Goal: Task Accomplishment & Management: Use online tool/utility

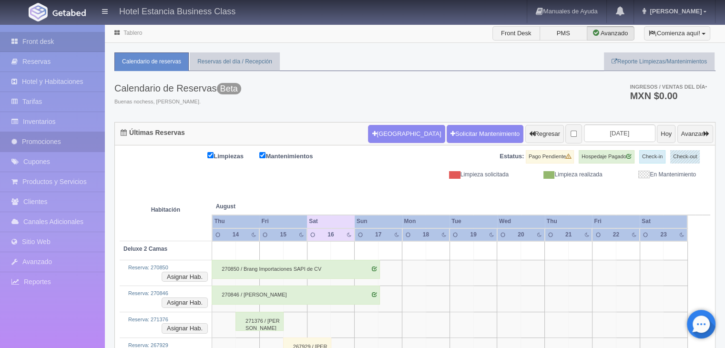
click at [58, 142] on link "Promociones" at bounding box center [52, 142] width 105 height 20
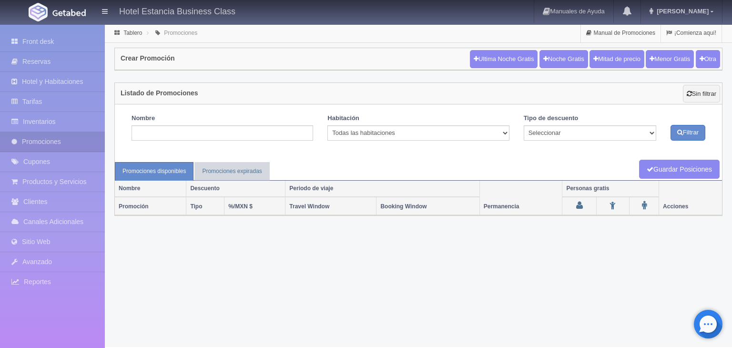
click at [233, 203] on th "%/MXN $" at bounding box center [255, 206] width 61 height 18
click at [705, 56] on button "Otra" at bounding box center [708, 59] width 24 height 18
checkbox input "true"
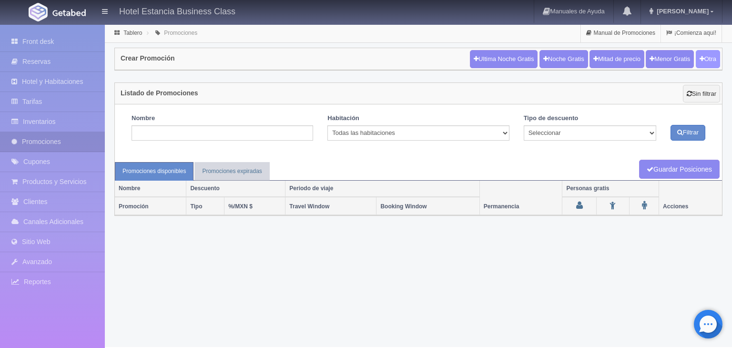
checkbox input "true"
type input "20"
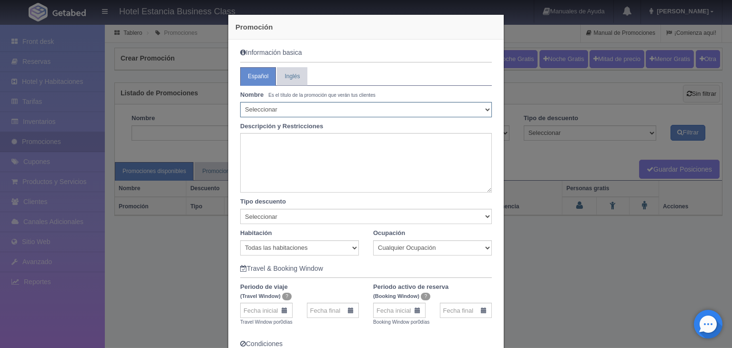
click at [278, 108] on select "Seleccionar 10% de descuento 15% de descuento 15% de descuento y 2 menores grat…" at bounding box center [366, 109] width 252 height 15
select select "10% de descuento"
click at [240, 102] on select "Seleccionar 10% de descuento 15% de descuento 15% de descuento y 2 menores grat…" at bounding box center [366, 109] width 252 height 15
click at [289, 134] on textarea at bounding box center [366, 163] width 252 height 60
click at [324, 246] on select "Todas las habitaciones Deluxe 2 Camas Junior Suite 2 Camas Suite con Tina de Hi…" at bounding box center [299, 247] width 119 height 15
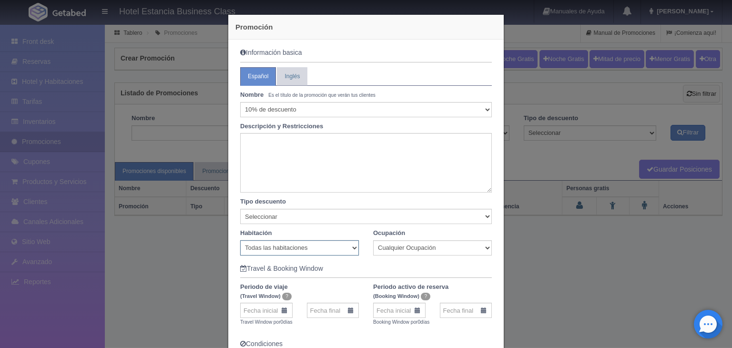
click at [240, 240] on select "Todas las habitaciones Deluxe 2 Camas Junior Suite 2 Camas Suite con Tina de Hi…" at bounding box center [299, 247] width 119 height 15
click at [412, 251] on select "Cualquier Ocupación" at bounding box center [432, 247] width 119 height 15
click at [286, 215] on select "Seleccionar Noche gratis Última Noche General" at bounding box center [366, 216] width 252 height 15
select select "General"
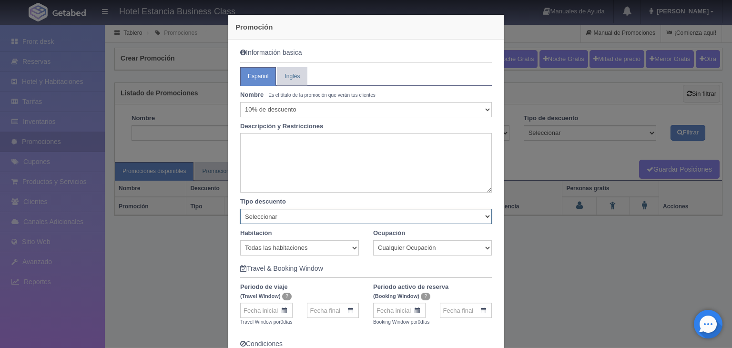
click at [240, 209] on select "Seleccionar Noche gratis Última Noche General" at bounding box center [366, 216] width 252 height 15
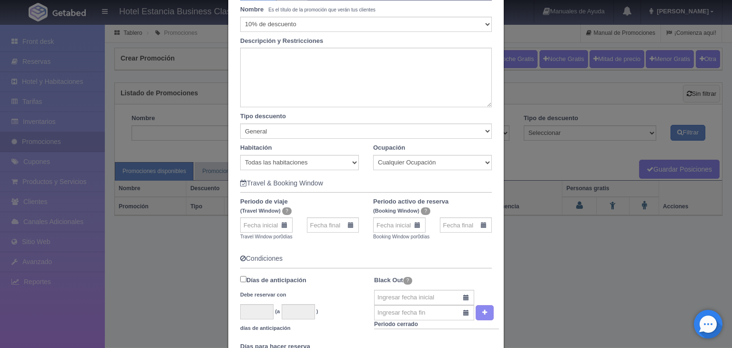
scroll to position [86, 0]
click at [280, 223] on input "text" at bounding box center [266, 224] width 52 height 15
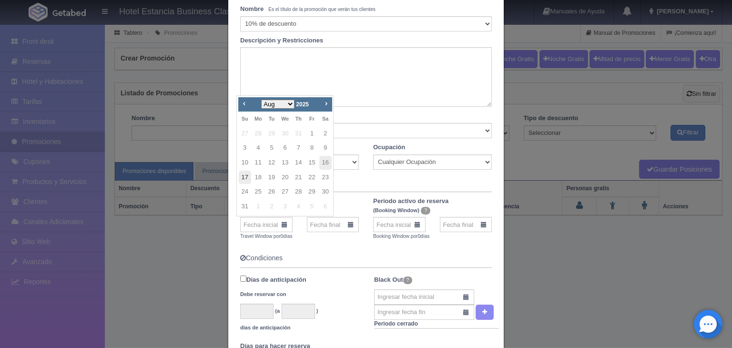
click at [242, 176] on link "17" at bounding box center [245, 178] width 12 height 14
type input "17-08-2025"
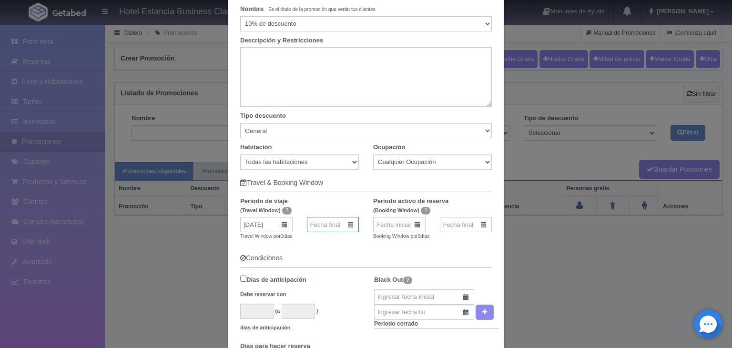
click at [332, 221] on input "text" at bounding box center [333, 224] width 52 height 15
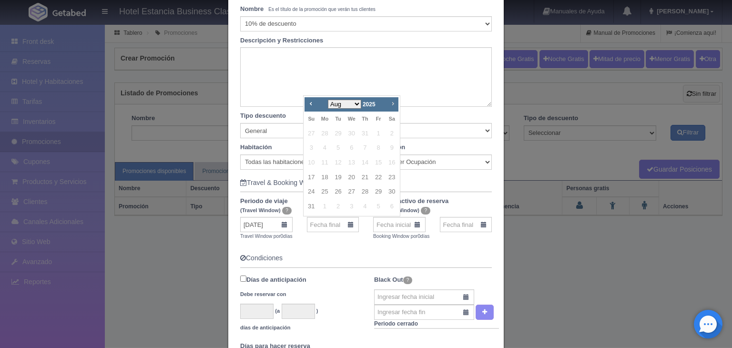
click at [393, 105] on span "Next" at bounding box center [393, 104] width 8 height 8
click at [335, 133] on link "2" at bounding box center [338, 134] width 12 height 14
type input "02-09-2025"
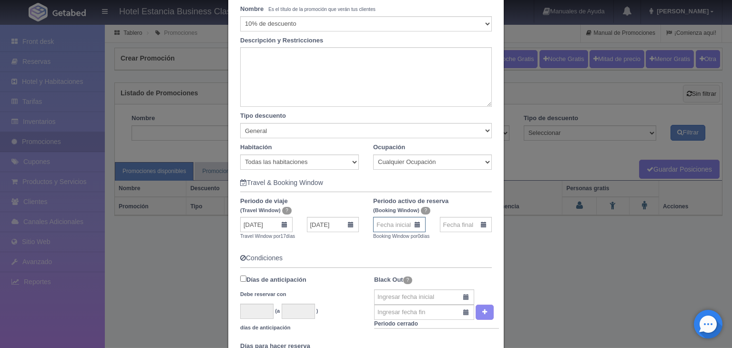
click at [403, 229] on input "text" at bounding box center [399, 224] width 52 height 15
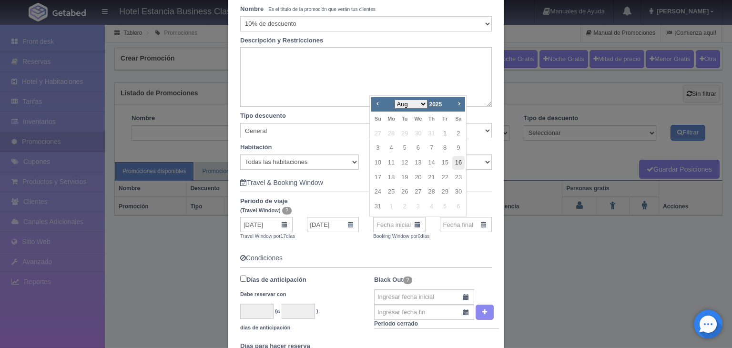
click at [458, 165] on link "16" at bounding box center [458, 163] width 12 height 14
type input "16-08-2025"
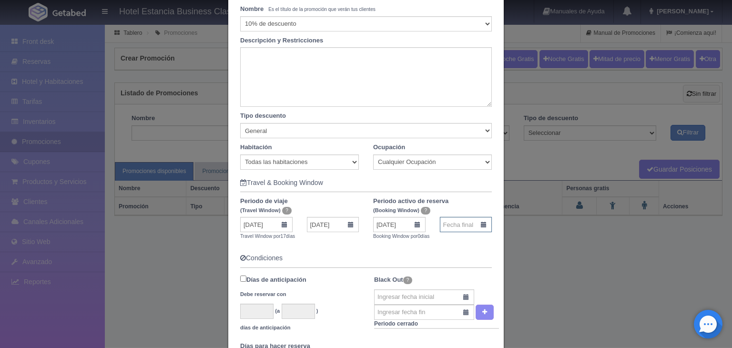
click at [459, 223] on input "text" at bounding box center [466, 224] width 52 height 15
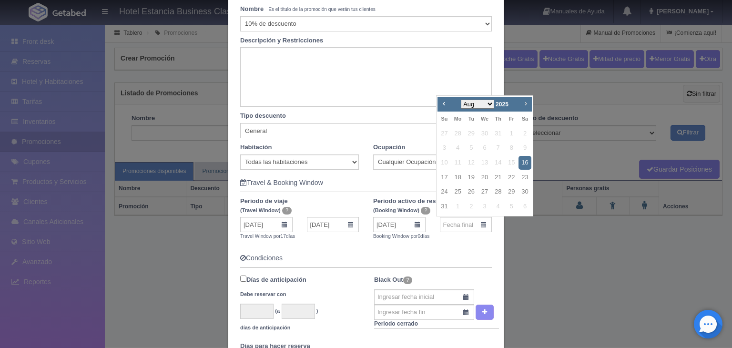
click at [524, 105] on span "Next" at bounding box center [526, 104] width 8 height 8
click at [471, 131] on link "2" at bounding box center [471, 134] width 12 height 14
type input "02-09-2025"
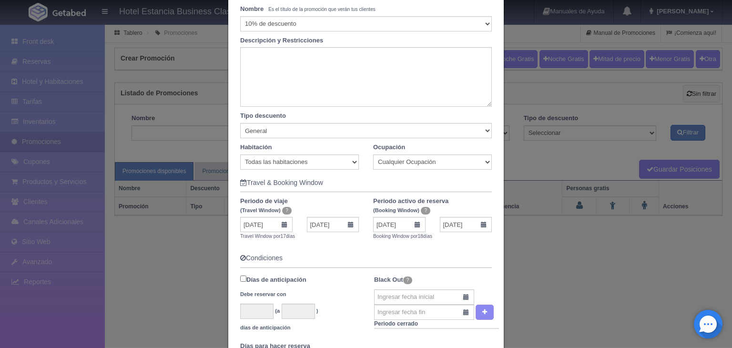
click at [376, 248] on form "Información basica Español Inglés Nombre Es el título de la promoción que verán…" at bounding box center [366, 293] width 252 height 660
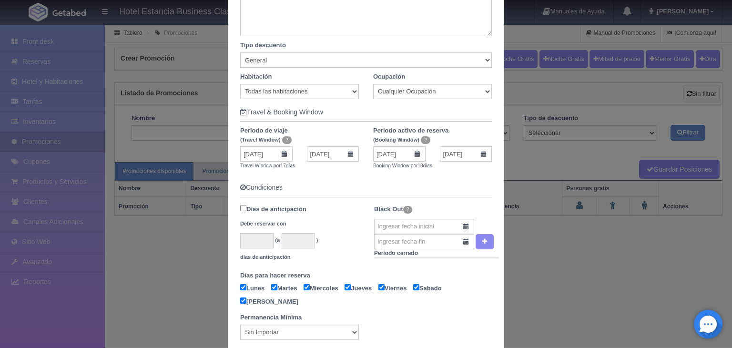
click at [240, 208] on input "Días de anticipación Debe reservar con" at bounding box center [243, 208] width 6 height 6
checkbox input "false"
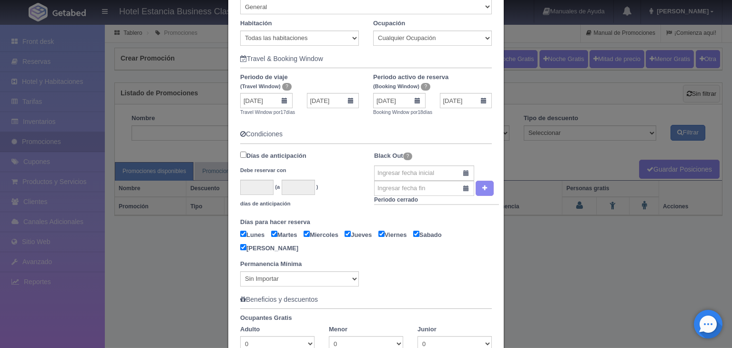
scroll to position [257, 0]
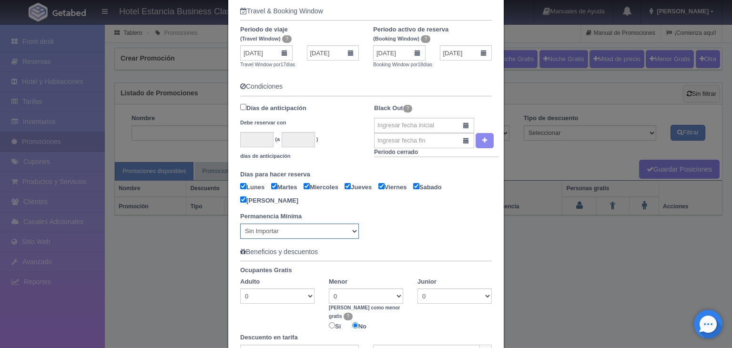
click at [288, 229] on select "Sin Importar 1 2 3 4 5 6 7 8 9 10 11 12 13 14 15 16 17 18 19 20 21 22 23 24 25 …" at bounding box center [299, 231] width 119 height 15
click at [287, 230] on select "Sin Importar 1 2 3 4 5 6 7 8 9 10 11 12 13 14 15 16 17 18 19 20 21 22 23 24 25 …" at bounding box center [299, 231] width 119 height 15
click at [347, 256] on form "Información basica Español Inglés Nombre Es el título de la promoción que verán…" at bounding box center [366, 122] width 252 height 660
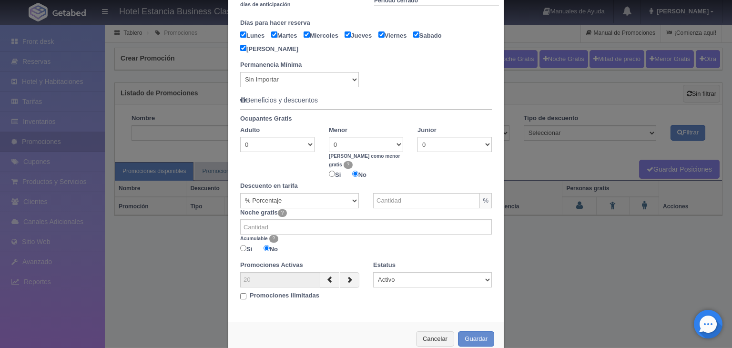
scroll to position [408, 0]
click at [336, 194] on select "% Porcentaje MXN $ Cantidad" at bounding box center [299, 201] width 119 height 15
click at [389, 194] on input "text" at bounding box center [426, 201] width 107 height 15
type input "10"
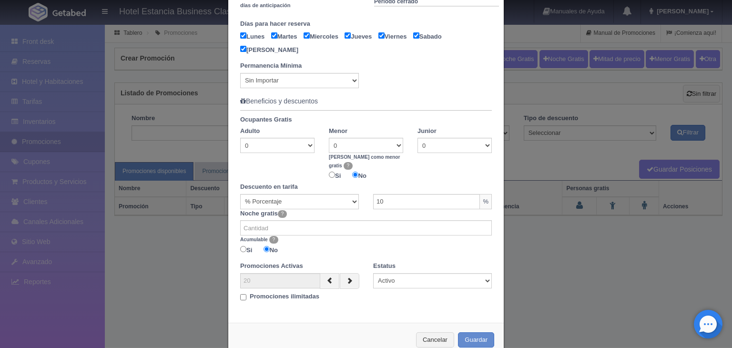
click at [364, 209] on div "Noche gratis ? Acumulable ? Si No" at bounding box center [366, 233] width 266 height 48
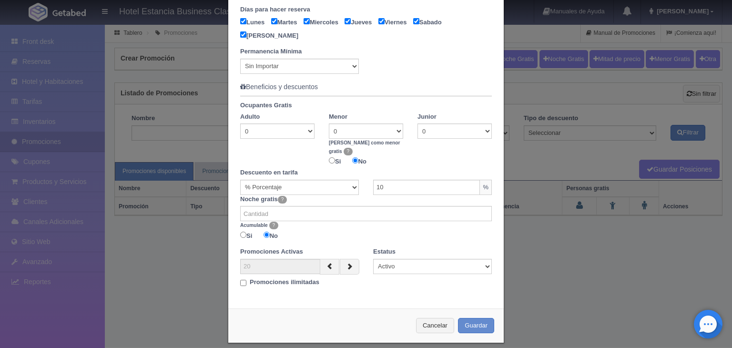
click at [482, 325] on div "Cancelar Guardar" at bounding box center [366, 325] width 276 height 35
click at [477, 323] on button "Guardar" at bounding box center [476, 326] width 36 height 16
